Goal: Communication & Community: Answer question/provide support

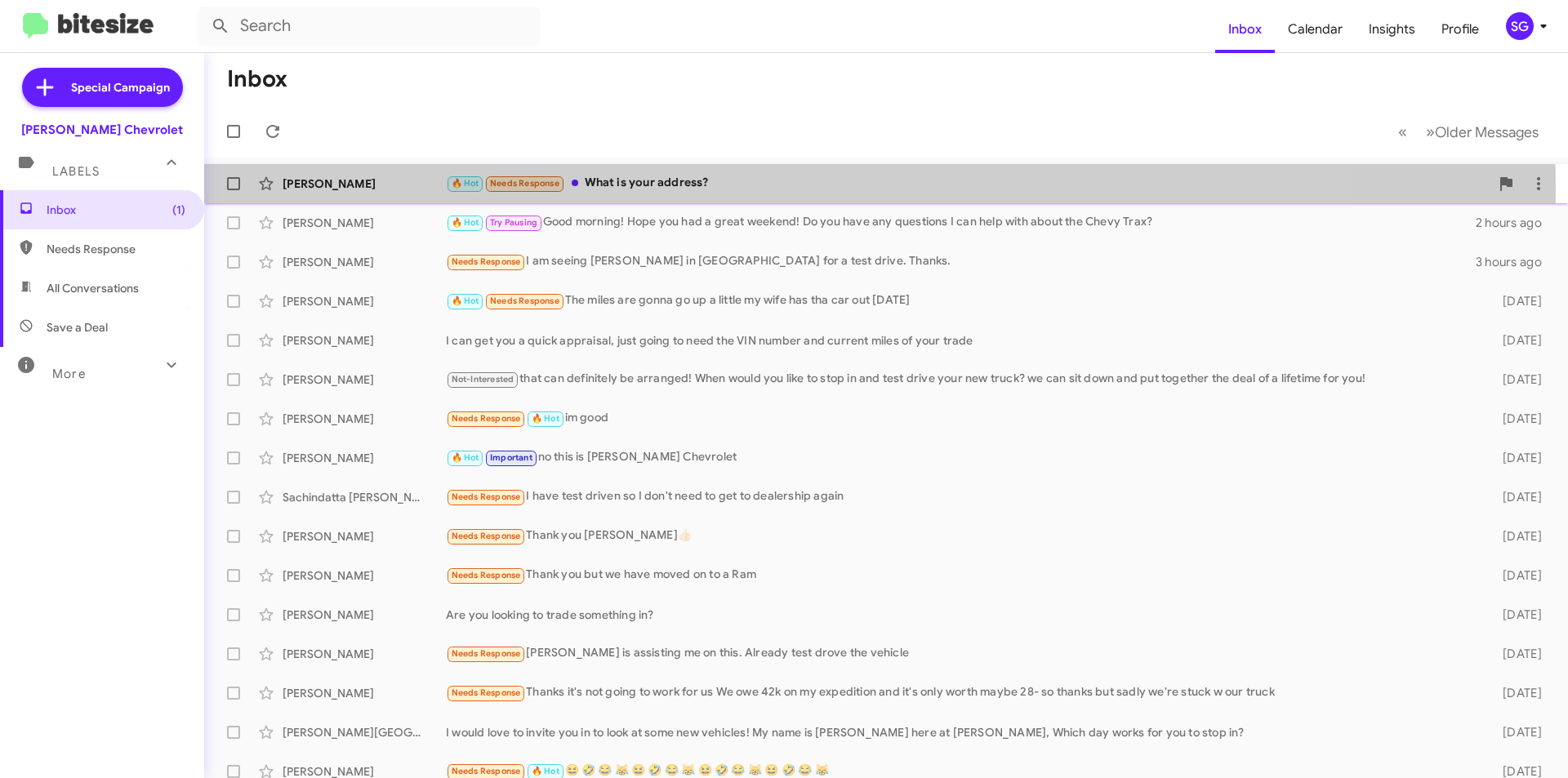
click at [417, 190] on div "[PERSON_NAME]" at bounding box center [363, 184] width 163 height 17
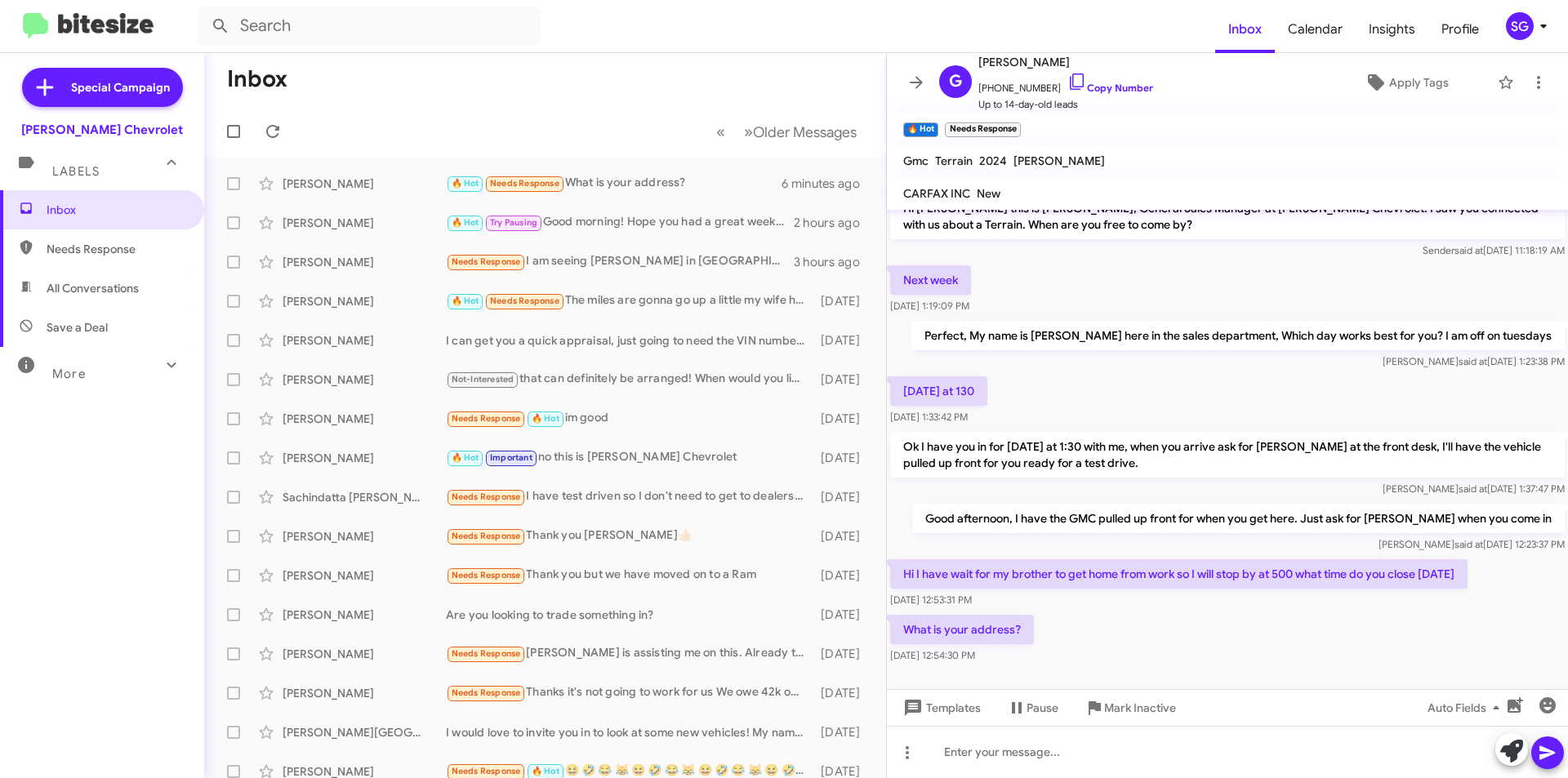
scroll to position [30, 0]
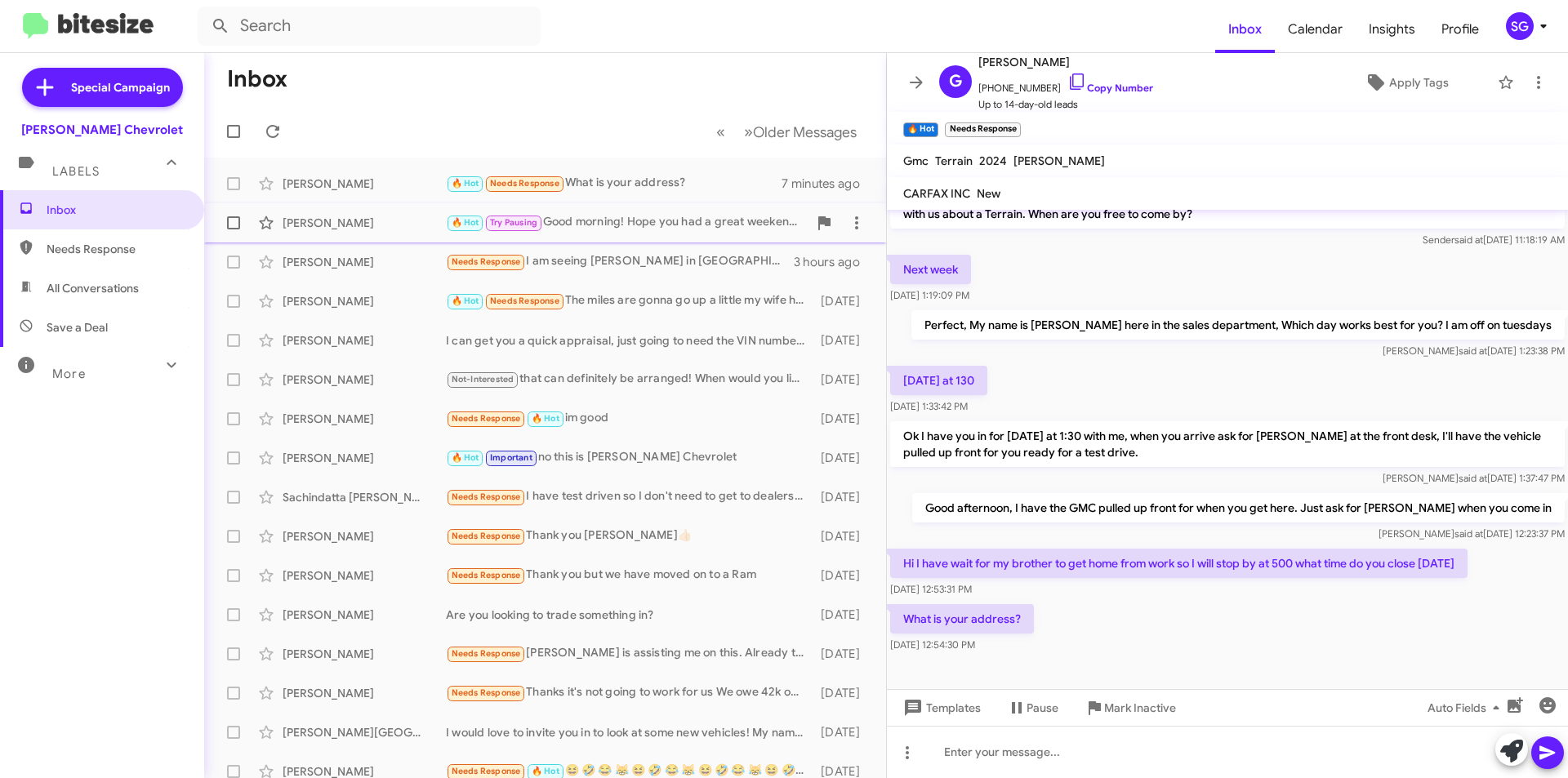
click at [364, 216] on div "[PERSON_NAME]" at bounding box center [363, 223] width 163 height 17
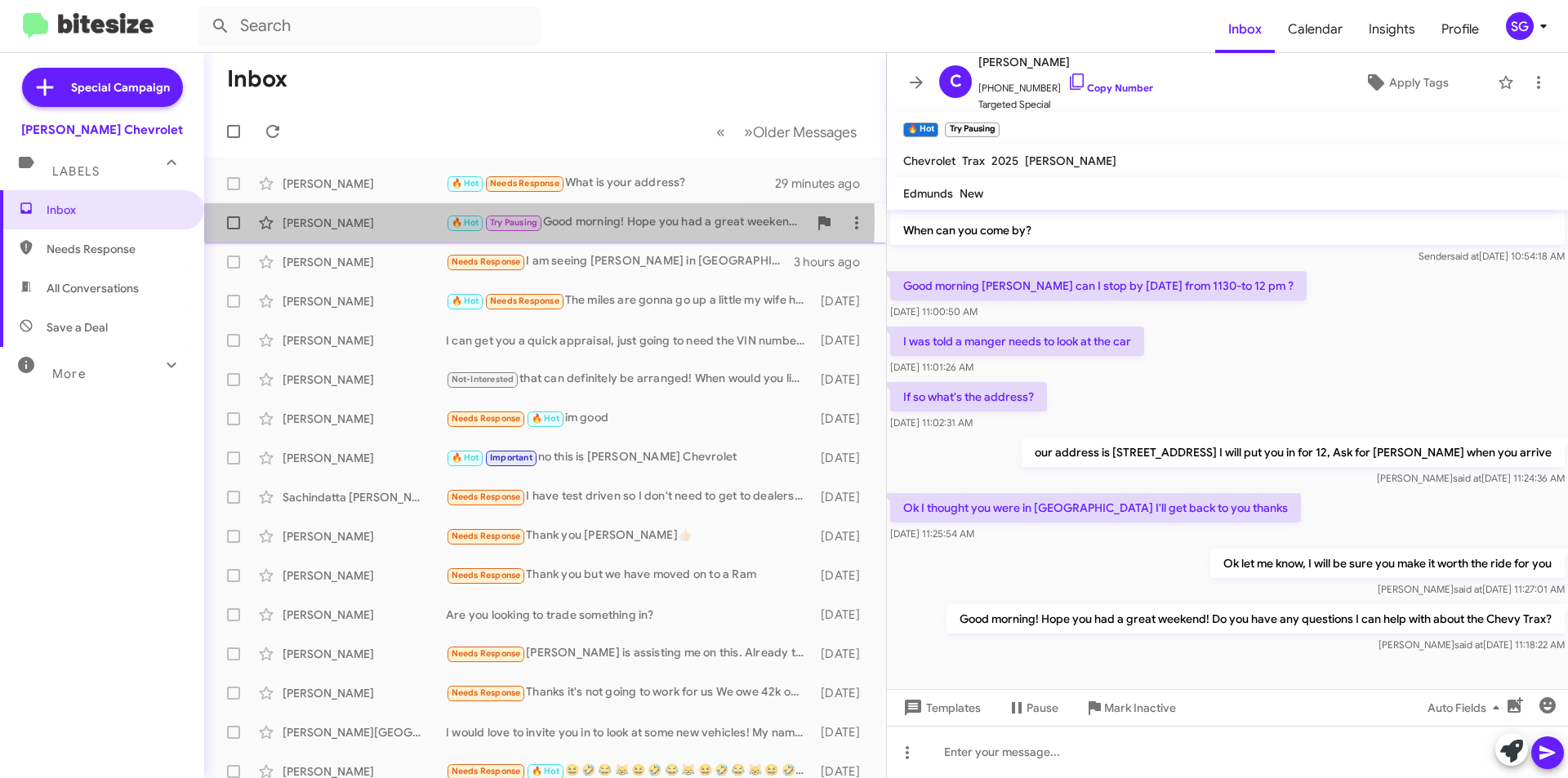
click at [395, 219] on div "[PERSON_NAME]" at bounding box center [363, 223] width 163 height 17
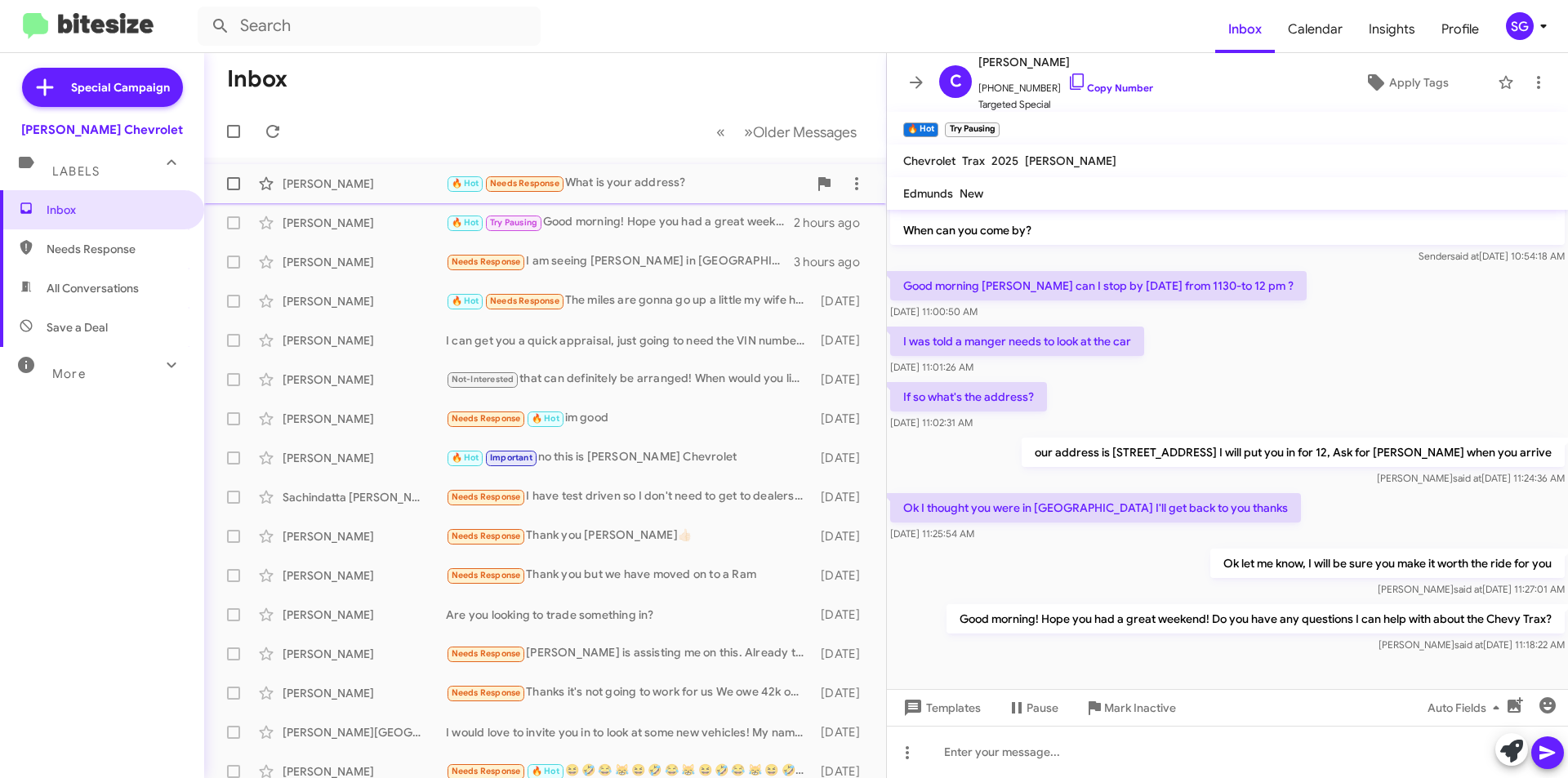
click at [415, 177] on div "[PERSON_NAME]" at bounding box center [363, 184] width 163 height 17
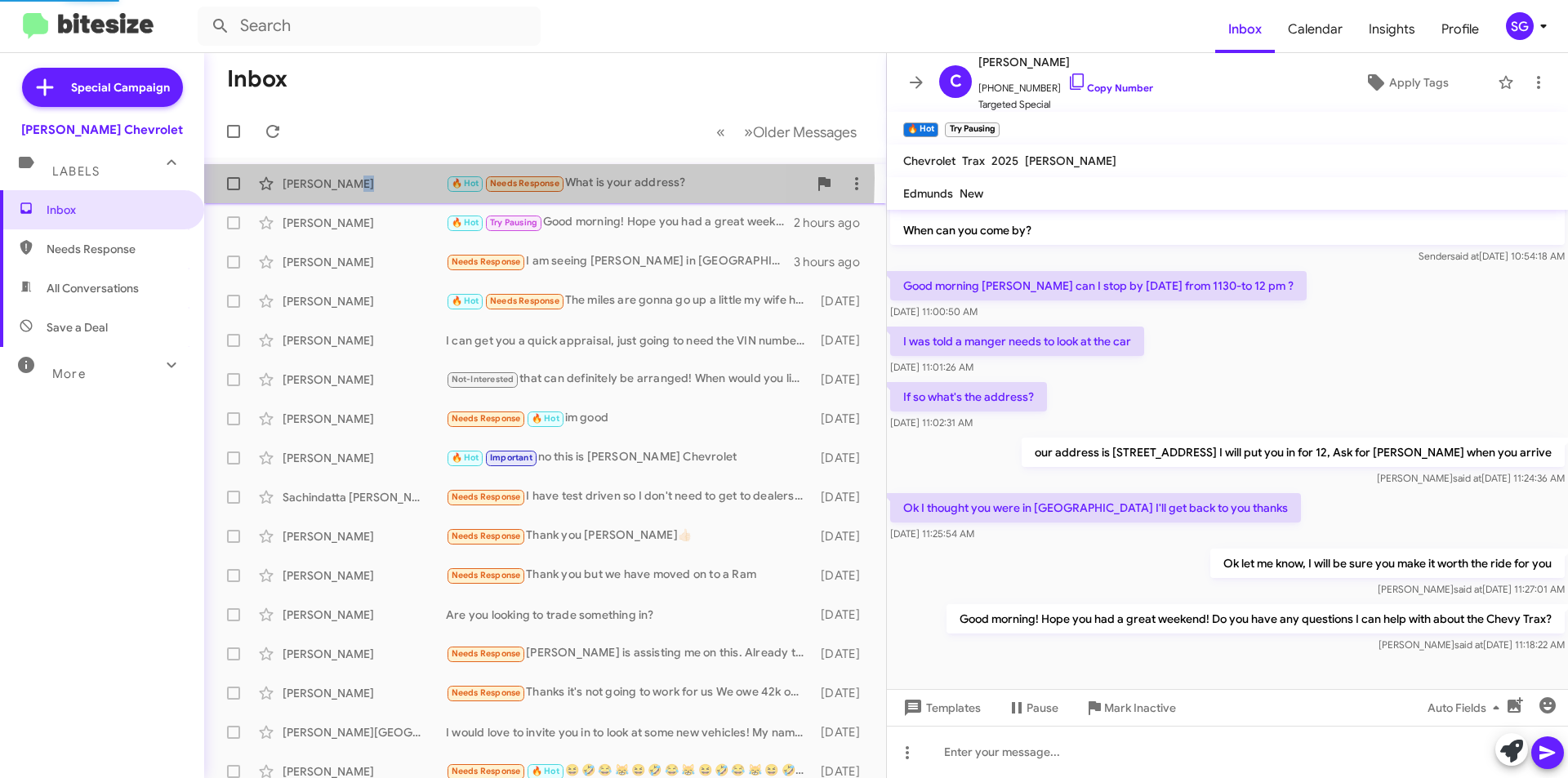
click at [415, 177] on div "[PERSON_NAME]" at bounding box center [363, 184] width 163 height 17
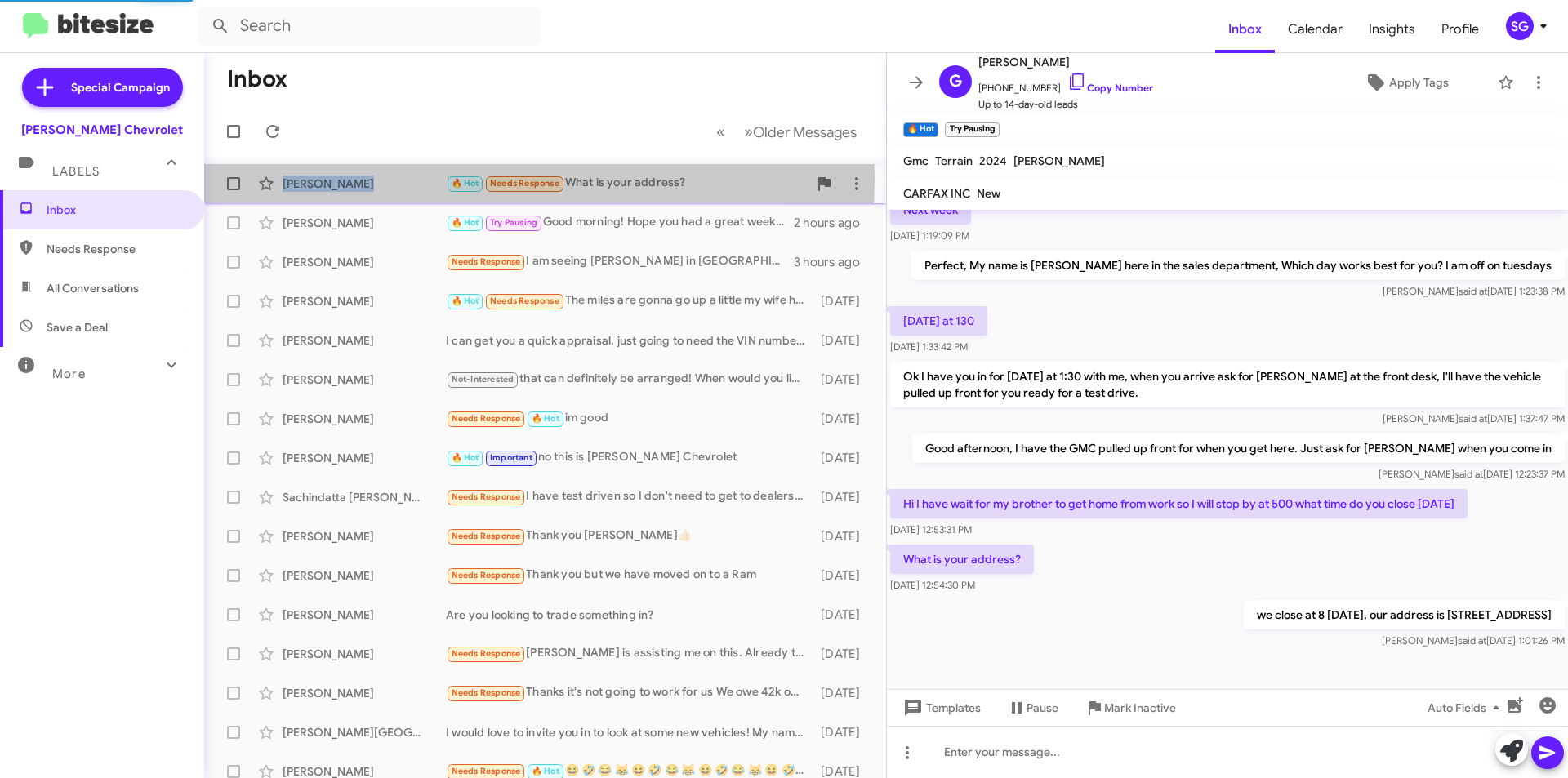
scroll to position [90, 0]
click at [415, 177] on div "[PERSON_NAME]" at bounding box center [363, 184] width 163 height 17
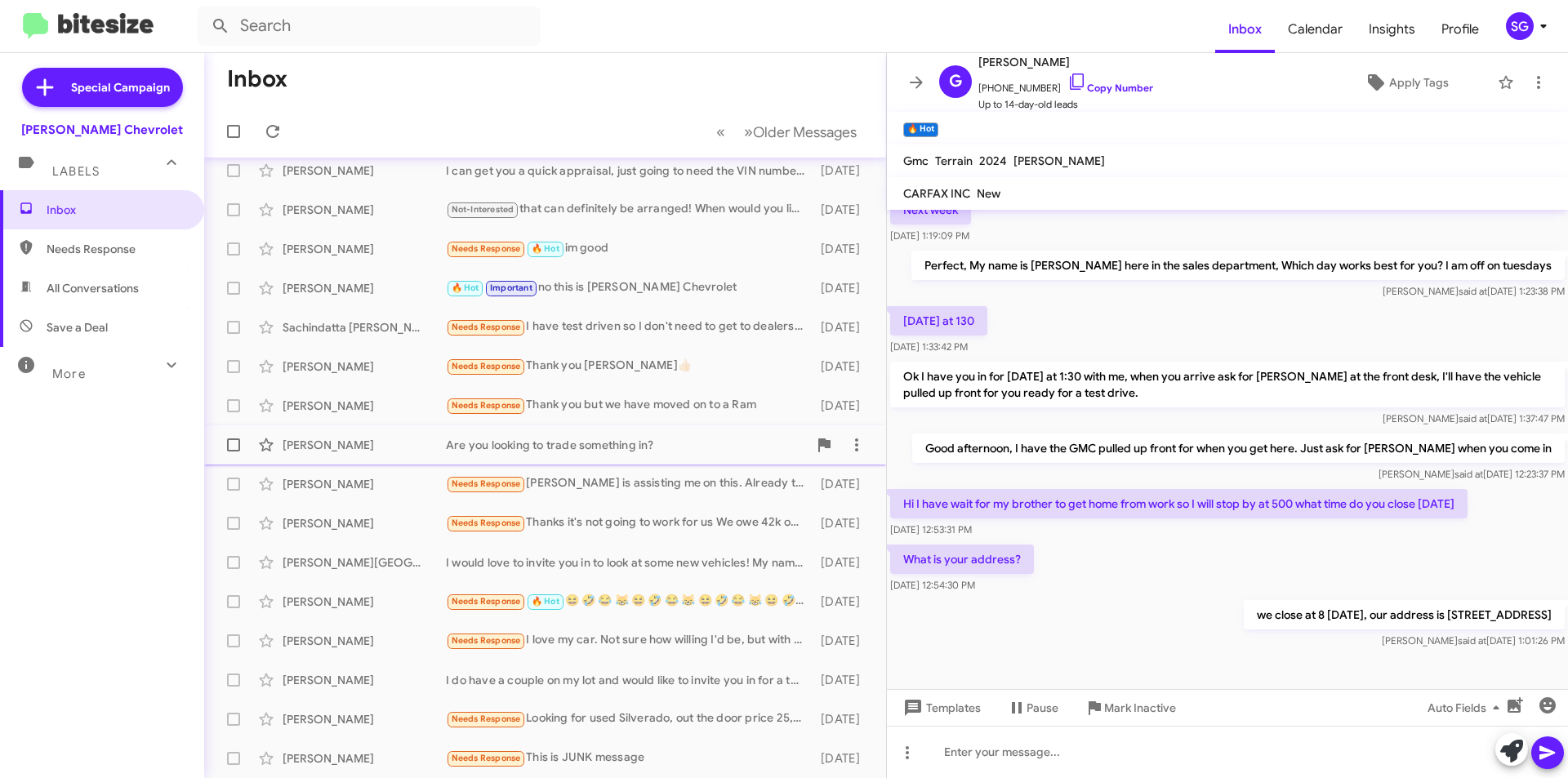
scroll to position [0, 0]
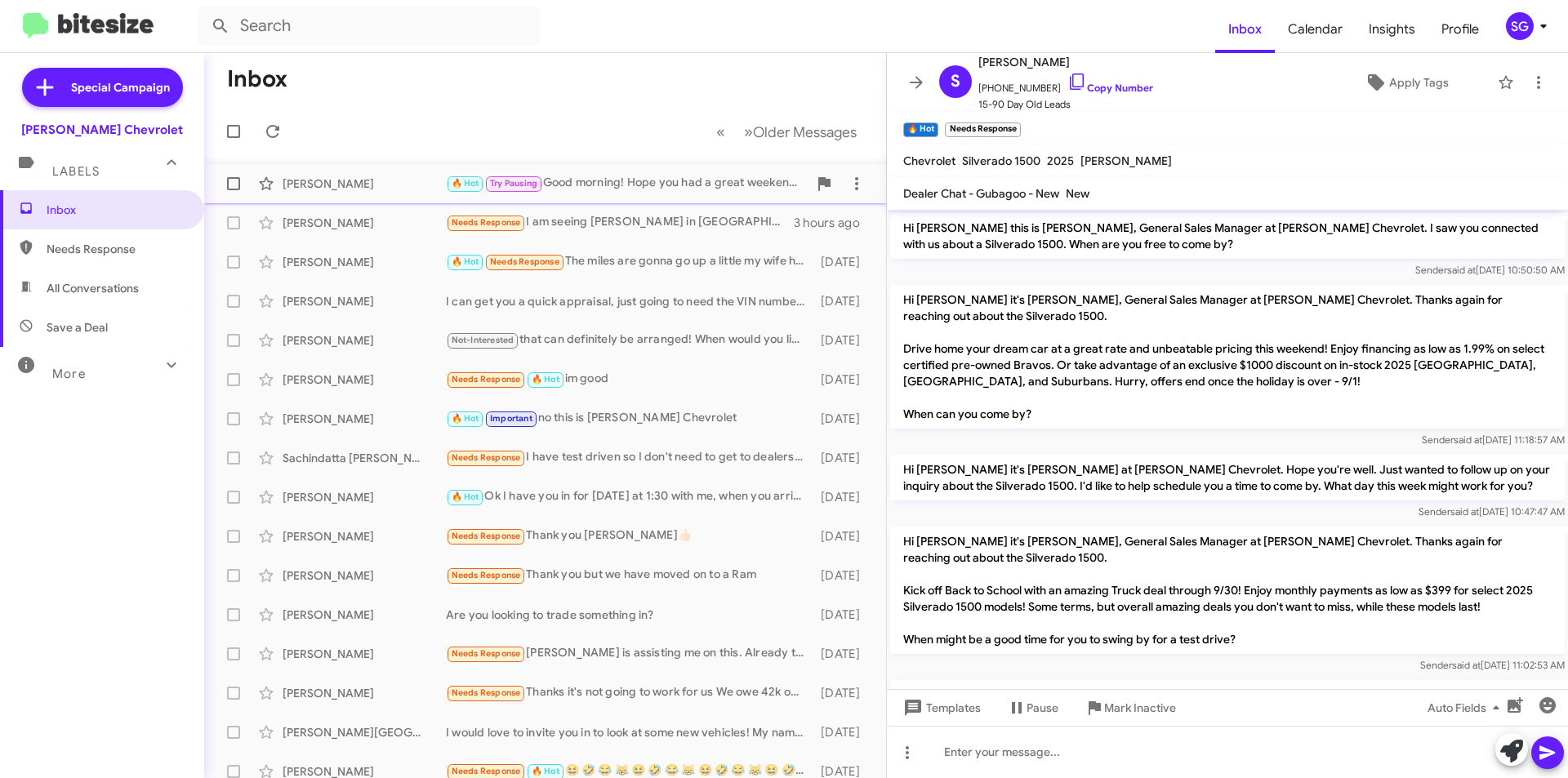
scroll to position [1006, 0]
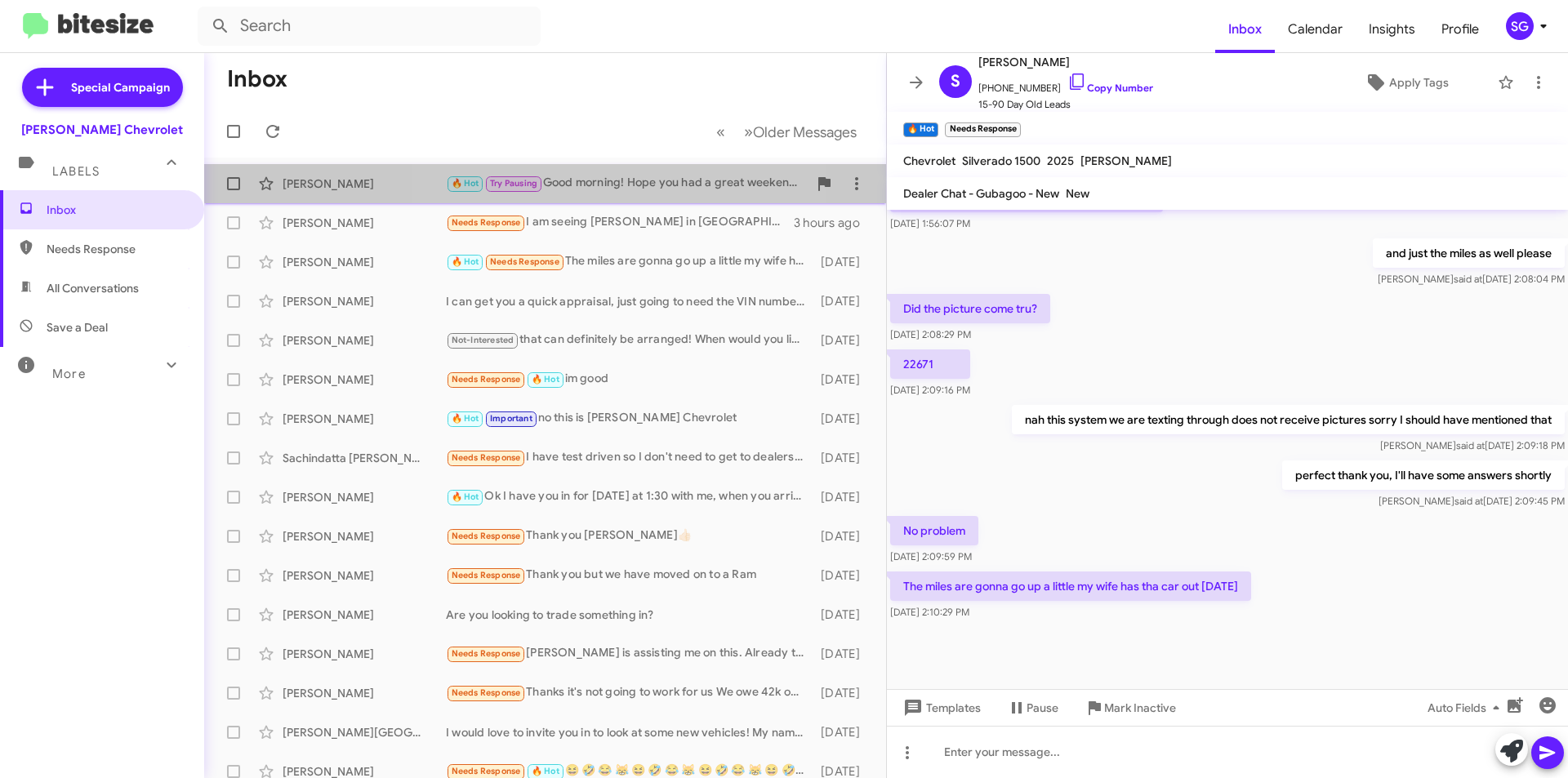
click at [635, 176] on div "🔥 Hot Try Pausing Good morning! Hope you had a great weekend! Do you have any q…" at bounding box center [626, 183] width 362 height 18
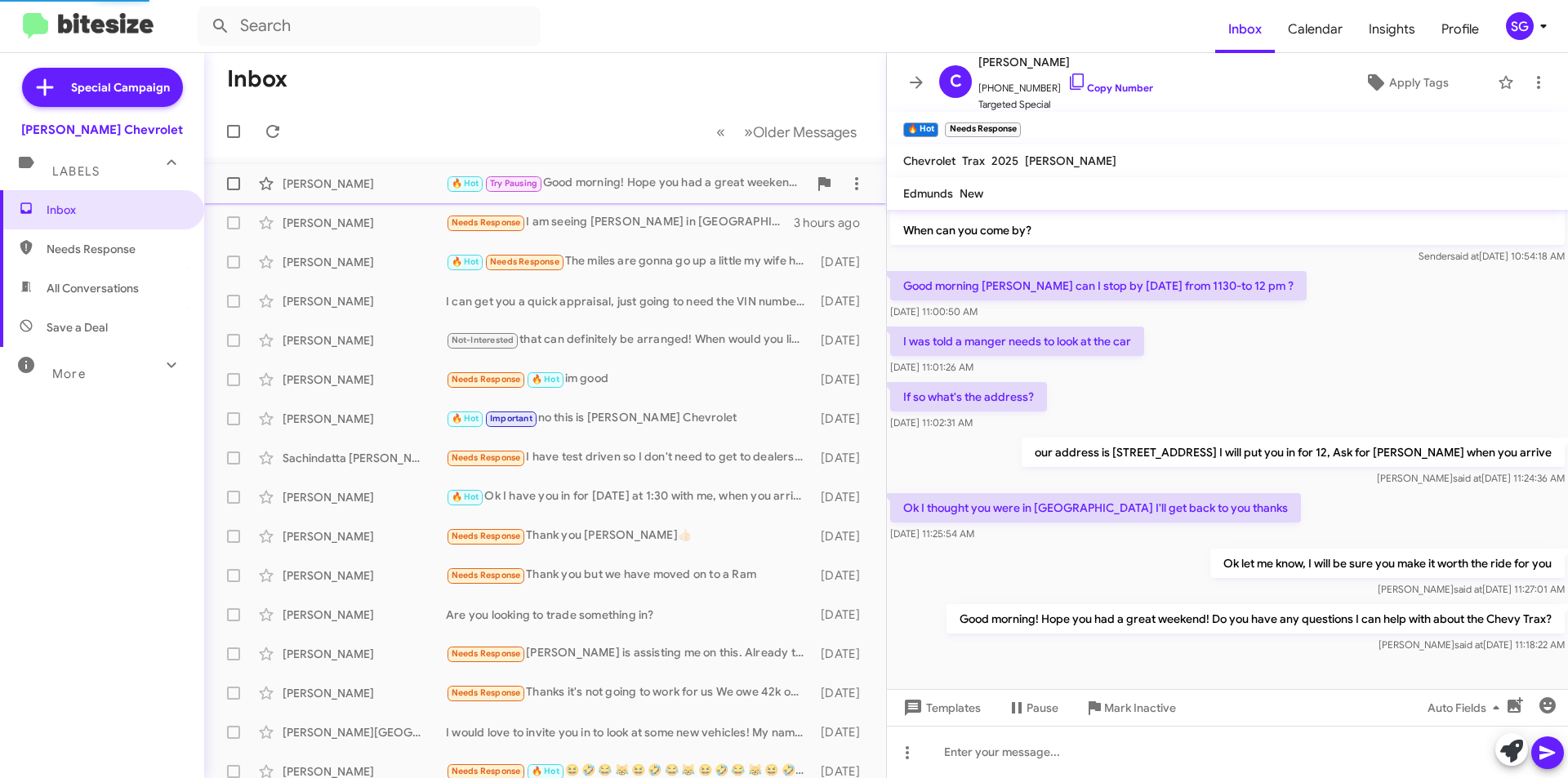
scroll to position [112, 0]
